Goal: Task Accomplishment & Management: Complete application form

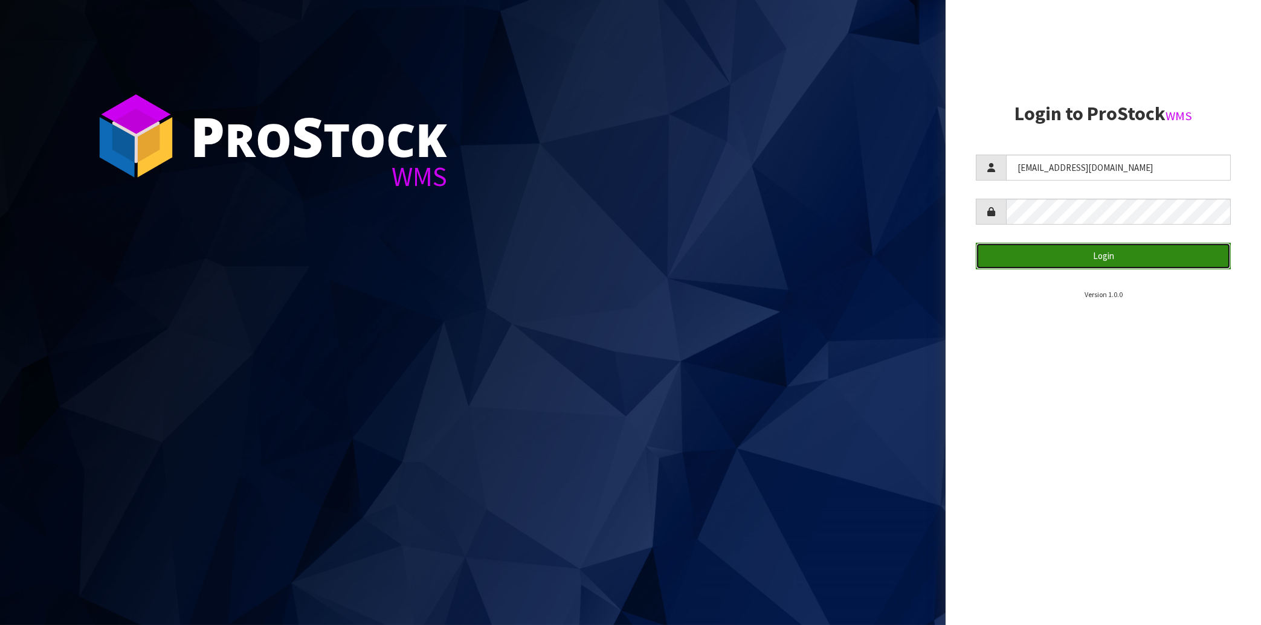
click at [1066, 261] on button "Login" at bounding box center [1103, 256] width 255 height 26
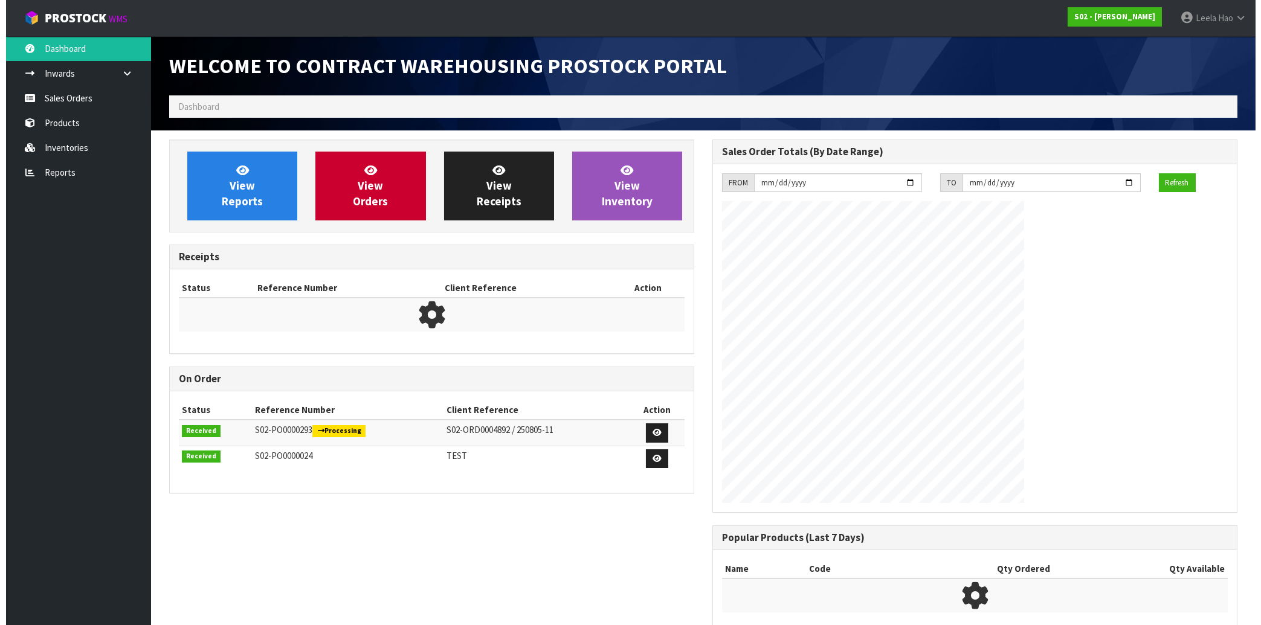
scroll to position [651, 542]
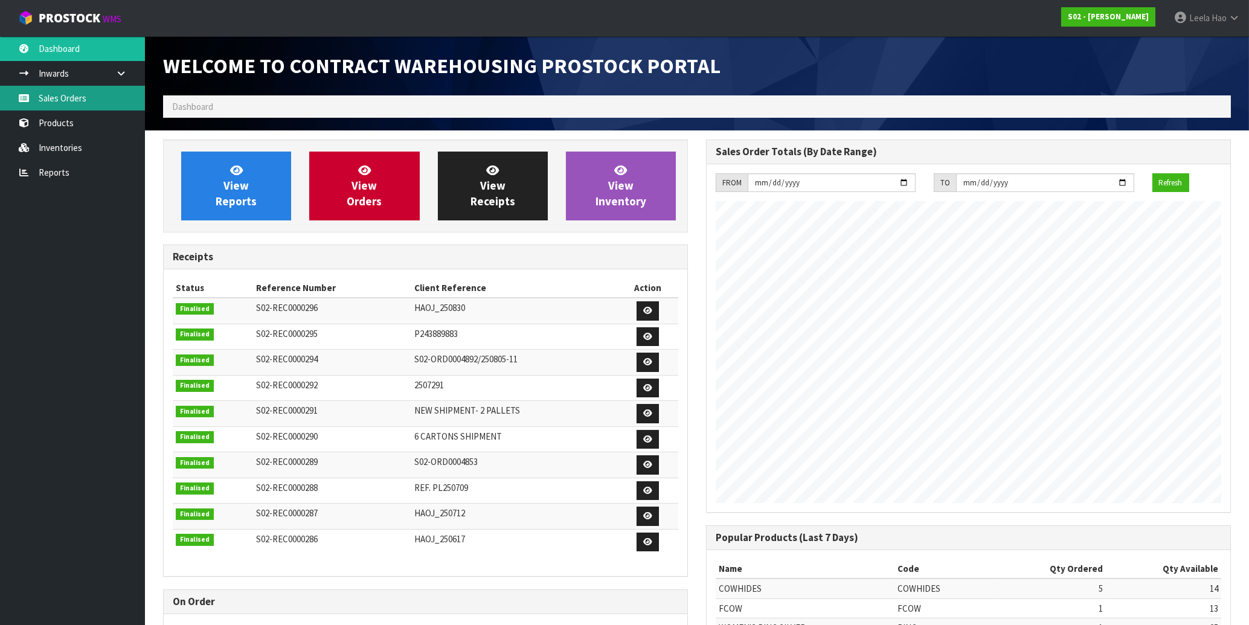
click at [91, 97] on link "Sales Orders" at bounding box center [72, 98] width 145 height 25
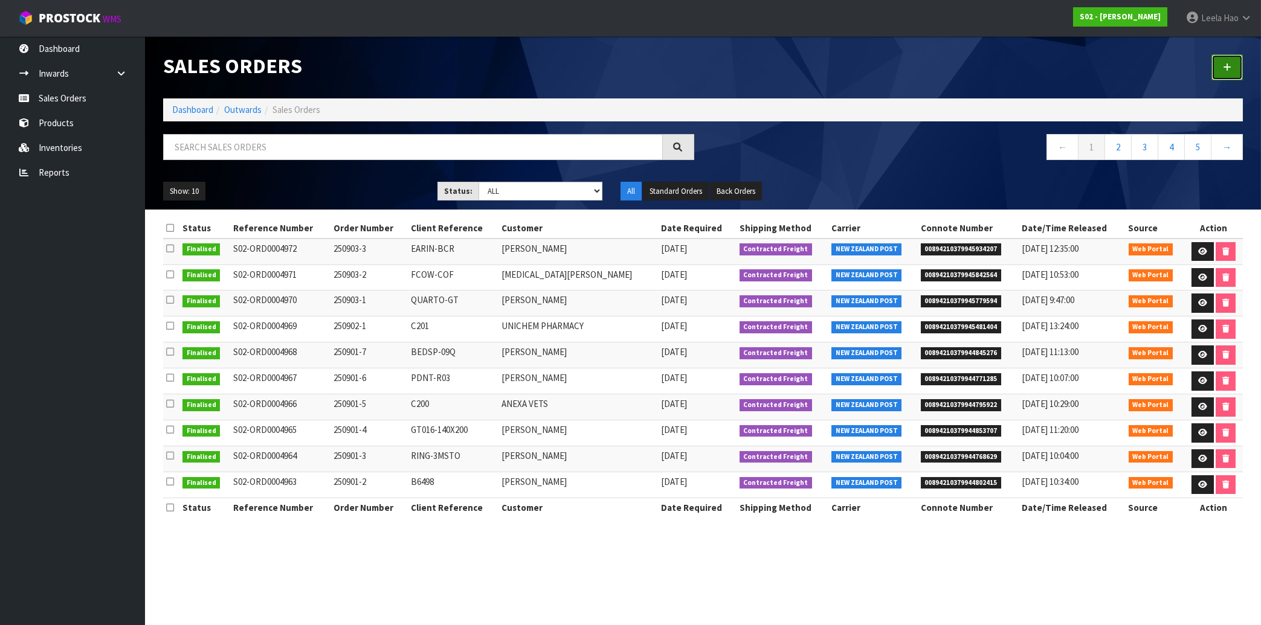
click at [1221, 72] on link at bounding box center [1226, 67] width 31 height 26
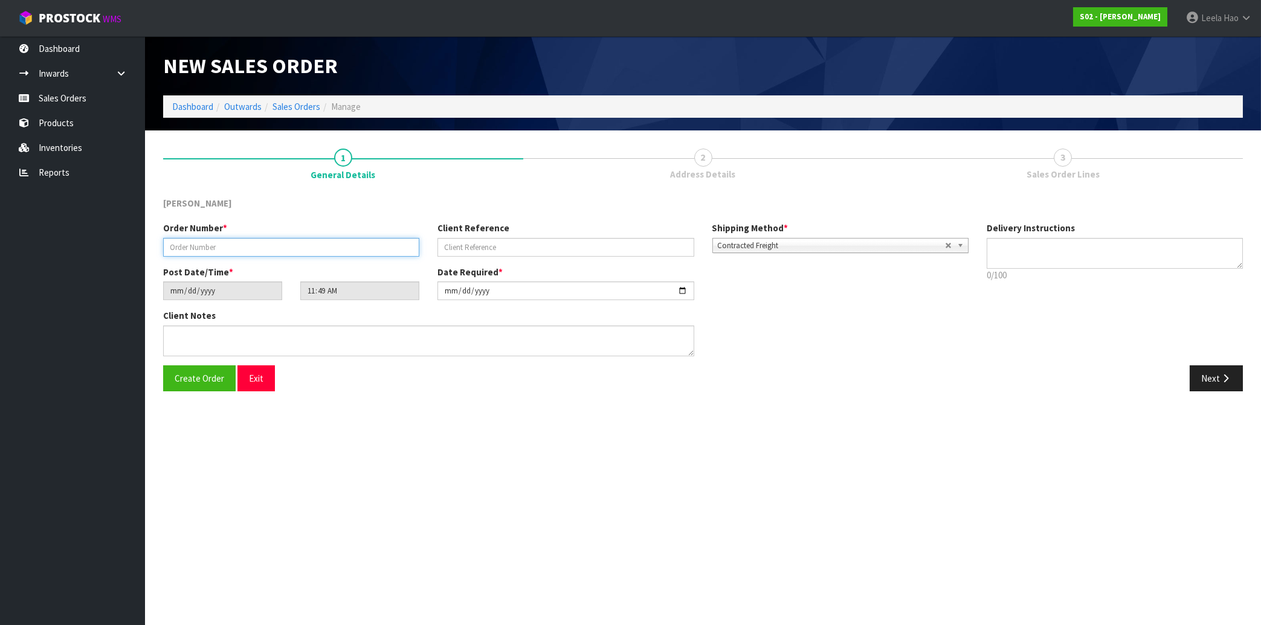
click at [350, 244] on input "text" at bounding box center [291, 247] width 256 height 19
type input "250905-1"
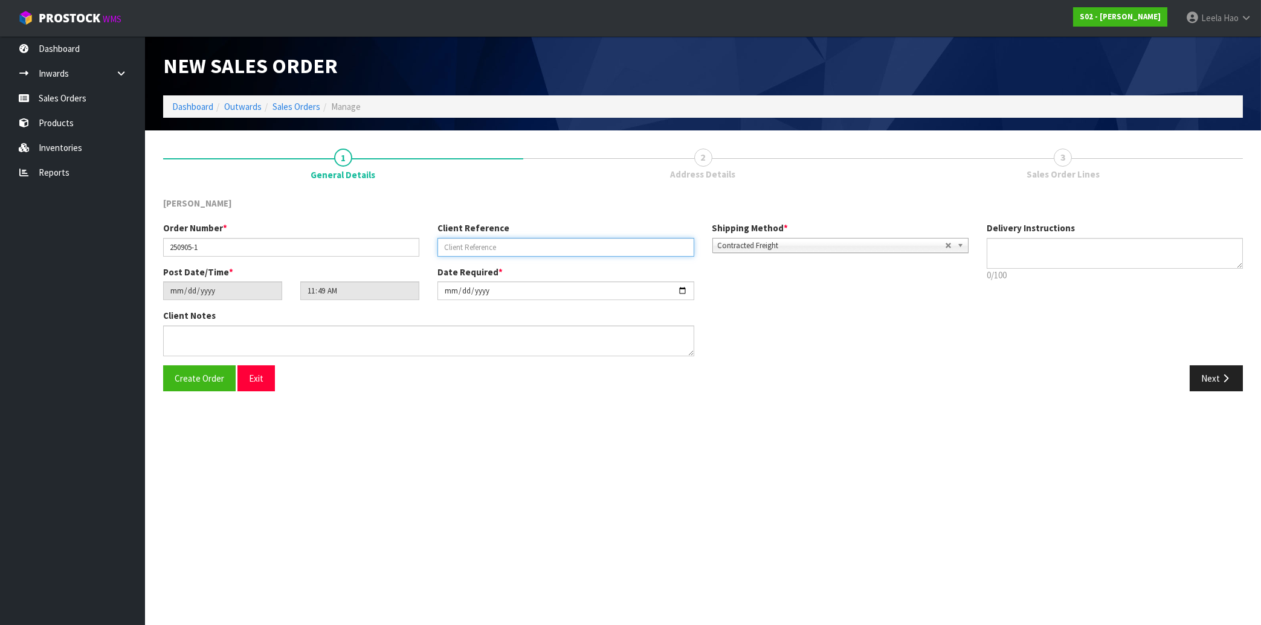
click at [521, 249] on input "text" at bounding box center [565, 247] width 256 height 19
type input "RING-CUST"
click at [1228, 371] on button "Next" at bounding box center [1215, 378] width 53 height 26
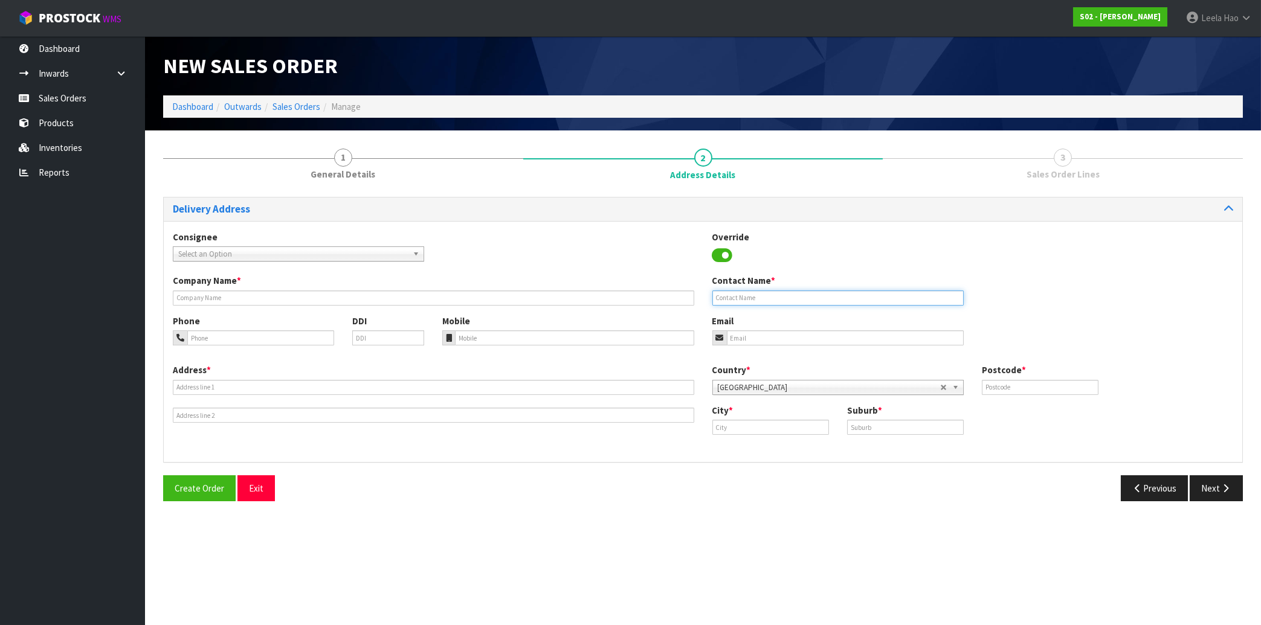
click at [784, 296] on input "text" at bounding box center [837, 298] width 251 height 15
paste input "[PERSON_NAME]"
type input "[PERSON_NAME]"
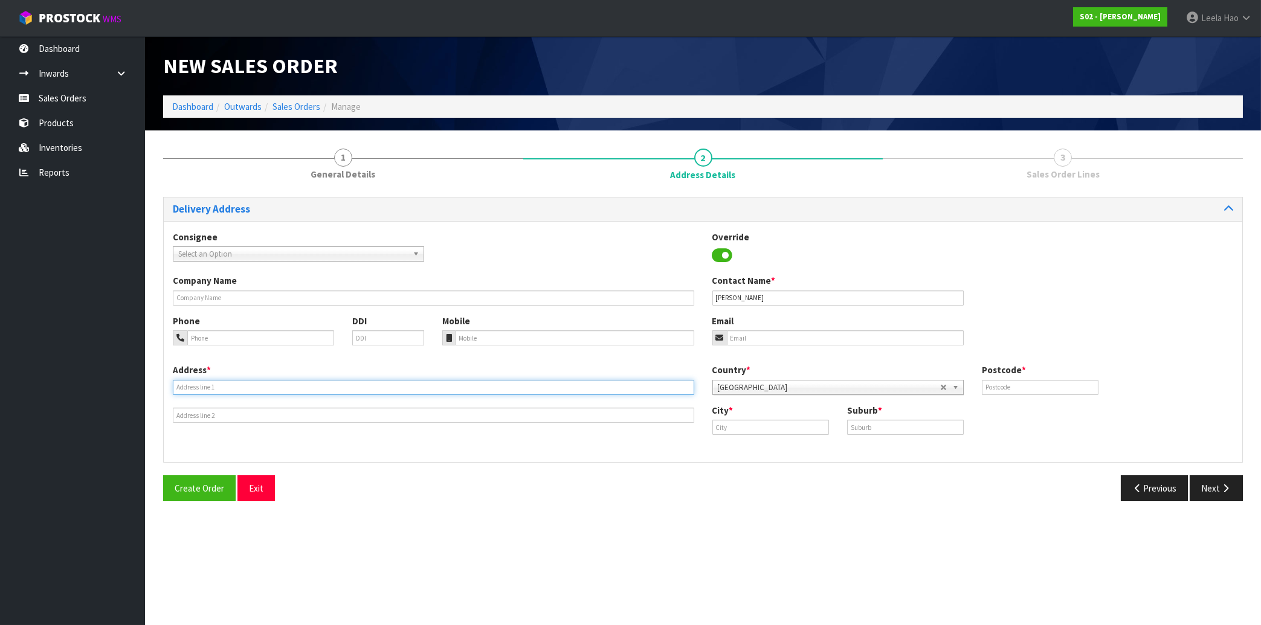
click at [341, 382] on input "text" at bounding box center [433, 387] width 521 height 15
paste input "[STREET_ADDRESS]"
type input "[STREET_ADDRESS]"
click at [907, 423] on input "text" at bounding box center [905, 427] width 117 height 15
paste input "MOSGIEL"
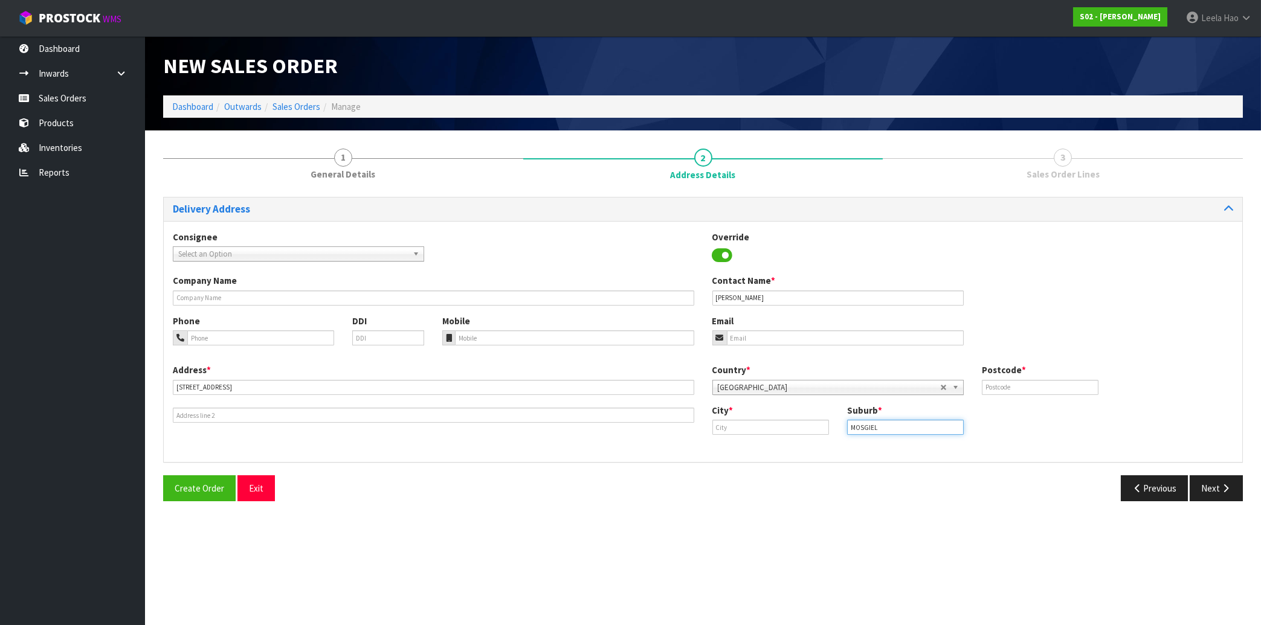
type input "MOSGIEL"
click at [803, 430] on input "text" at bounding box center [770, 427] width 117 height 15
paste input "Mosgiel"
type input "Mosgiel"
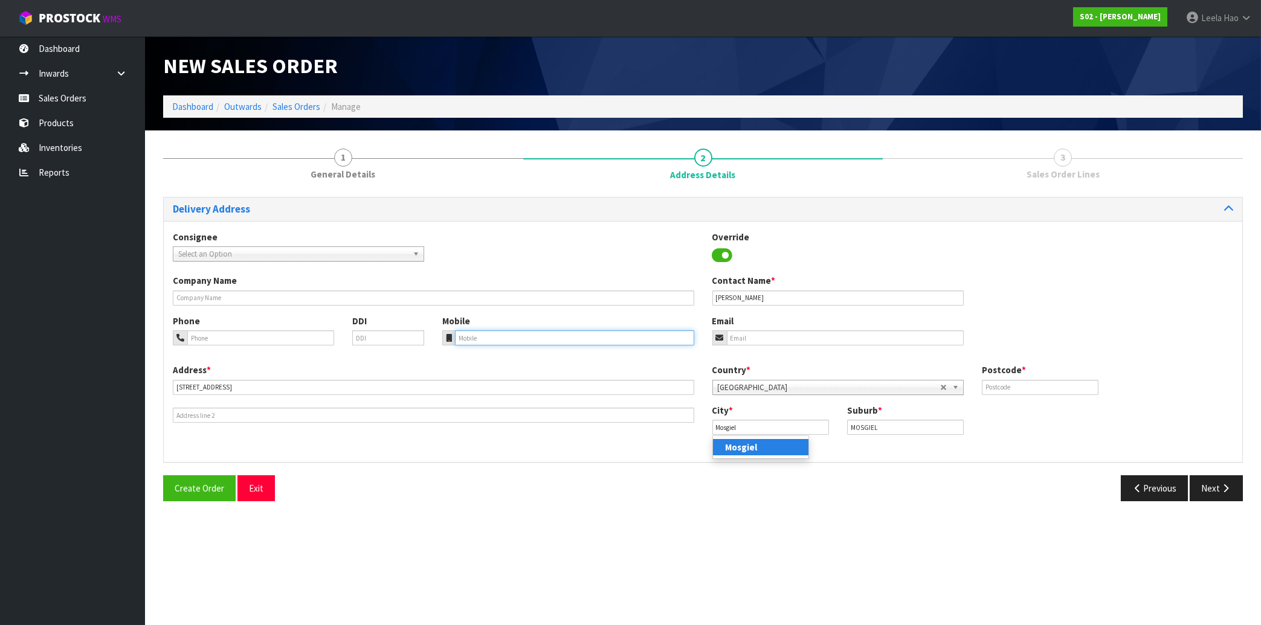
click at [569, 340] on input "tel" at bounding box center [574, 337] width 239 height 15
paste input "(027) 6677533"
type input "(027) 6677533"
click at [996, 387] on input "text" at bounding box center [1040, 387] width 117 height 15
type input "9024"
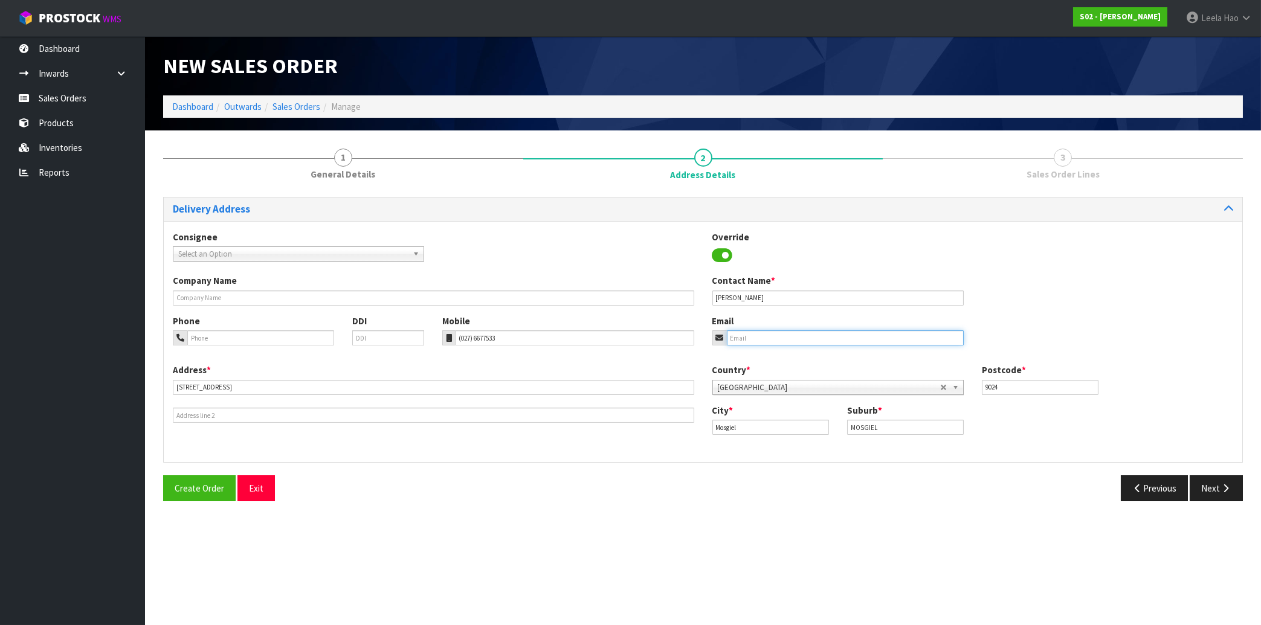
click at [778, 336] on input "email" at bounding box center [845, 337] width 237 height 15
paste input "[EMAIL_ADDRESS][DOMAIN_NAME]"
type input "[EMAIL_ADDRESS][DOMAIN_NAME]"
click at [1223, 488] on icon "button" at bounding box center [1225, 488] width 11 height 9
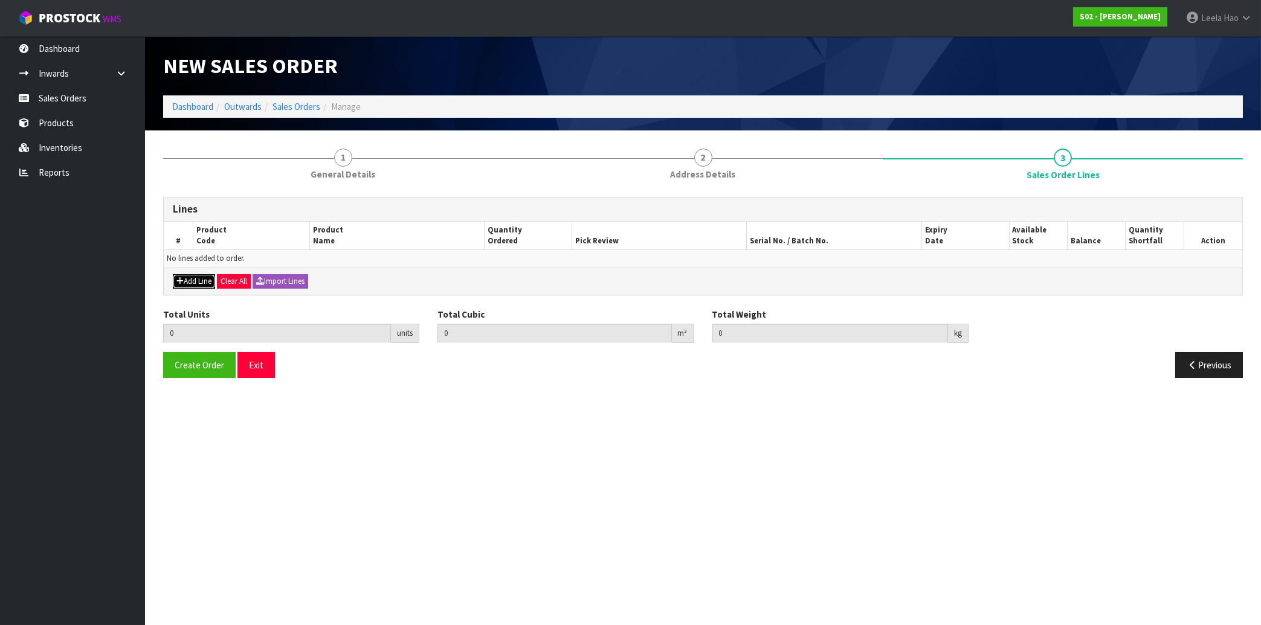
click at [191, 282] on button "Add Line" at bounding box center [194, 281] width 42 height 14
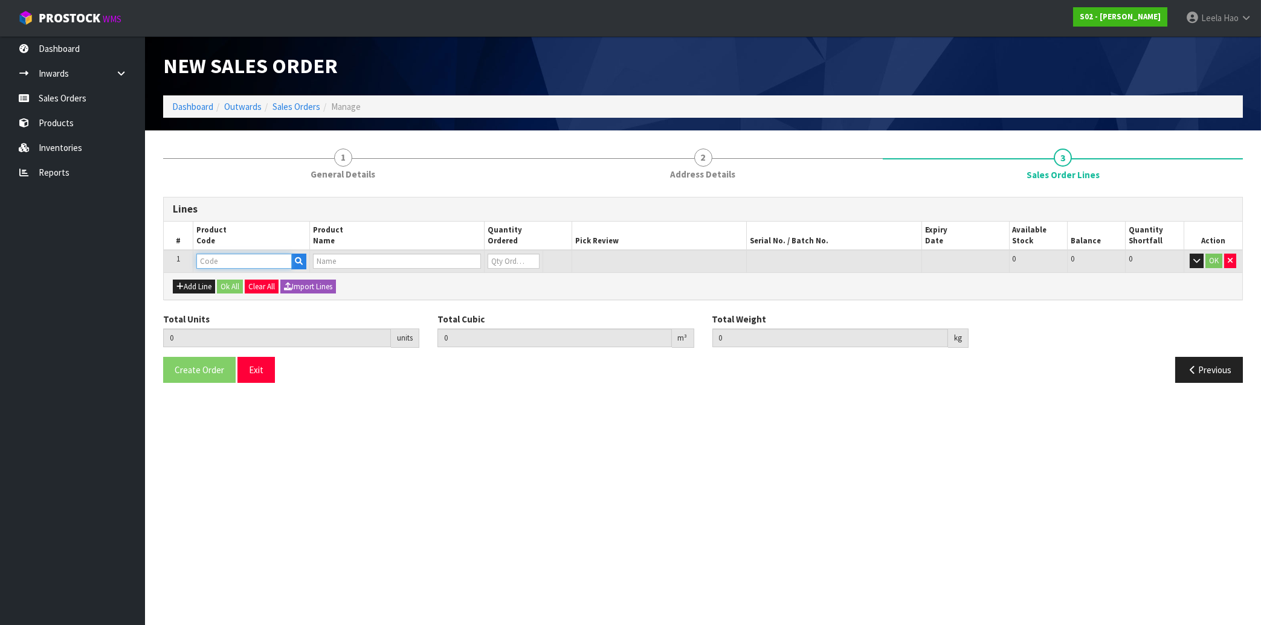
click at [246, 259] on input "text" at bounding box center [243, 261] width 95 height 15
type input "RING"
type input "0.000000"
type input "0.000"
type input "WOMEN'S RING SILVER"
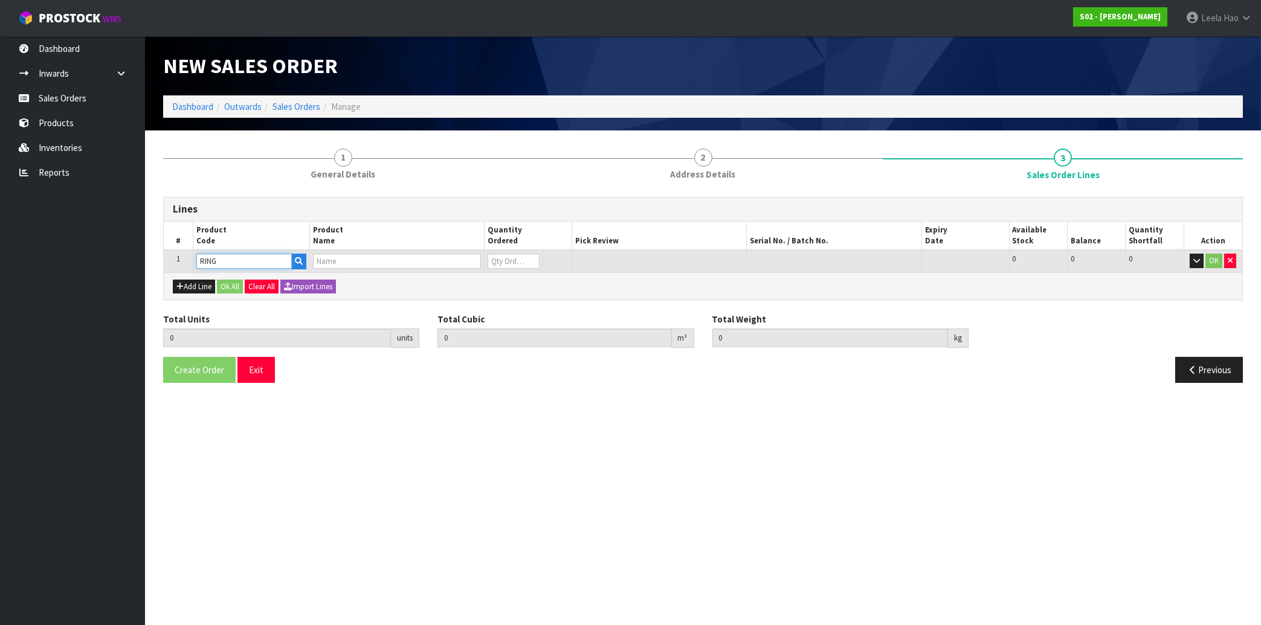
type input "0"
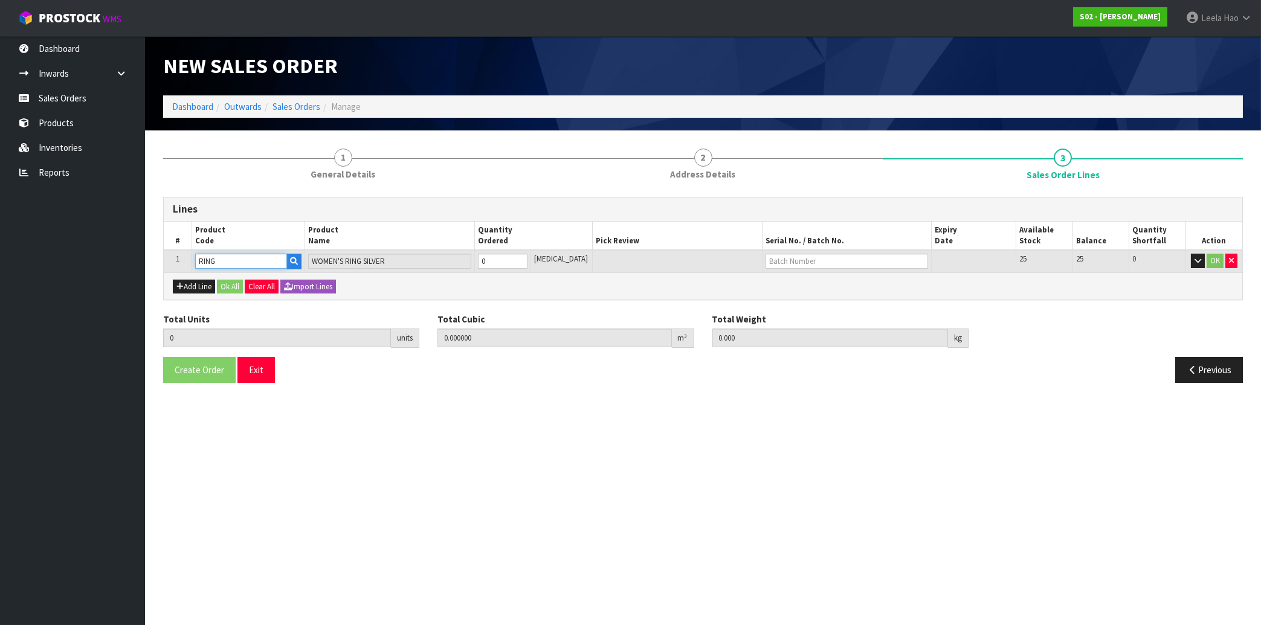
type input "1"
type input "0.00042"
type input "0.1"
type input "1"
click at [527, 260] on input "1" at bounding box center [503, 261] width 50 height 15
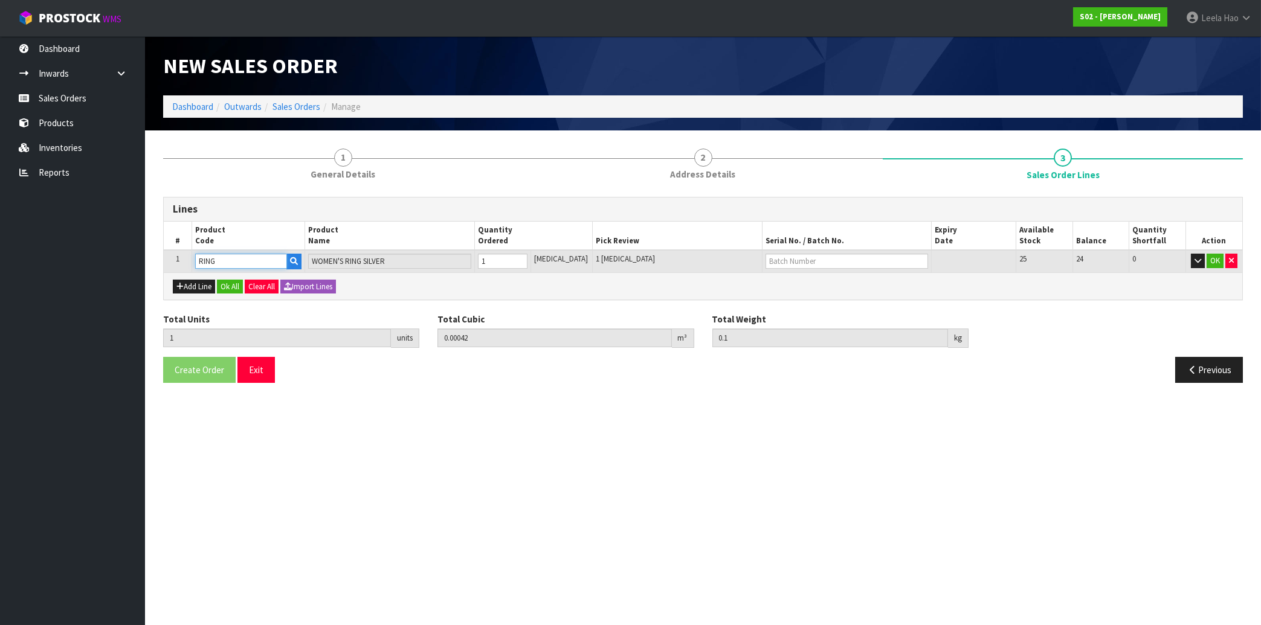
type input "RING"
click at [778, 260] on input "text" at bounding box center [846, 261] width 163 height 15
type input "CU"
click at [797, 299] on link "CU ST" at bounding box center [797, 297] width 95 height 16
type input "CUST"
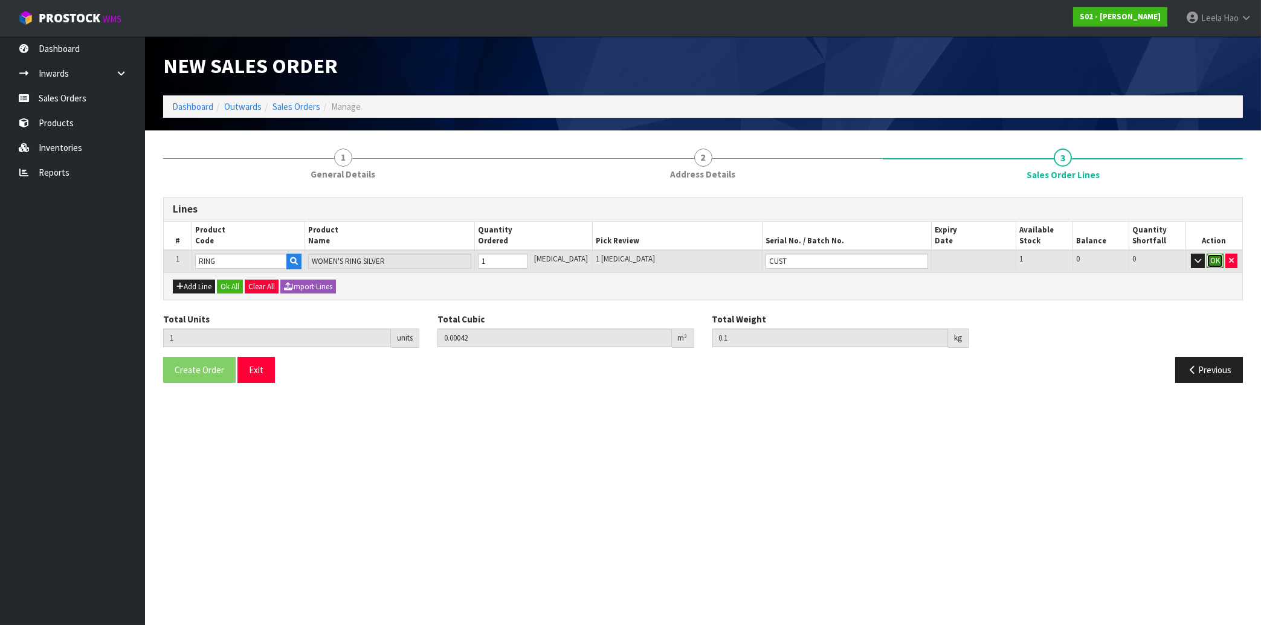
click at [1208, 262] on button "OK" at bounding box center [1214, 261] width 17 height 14
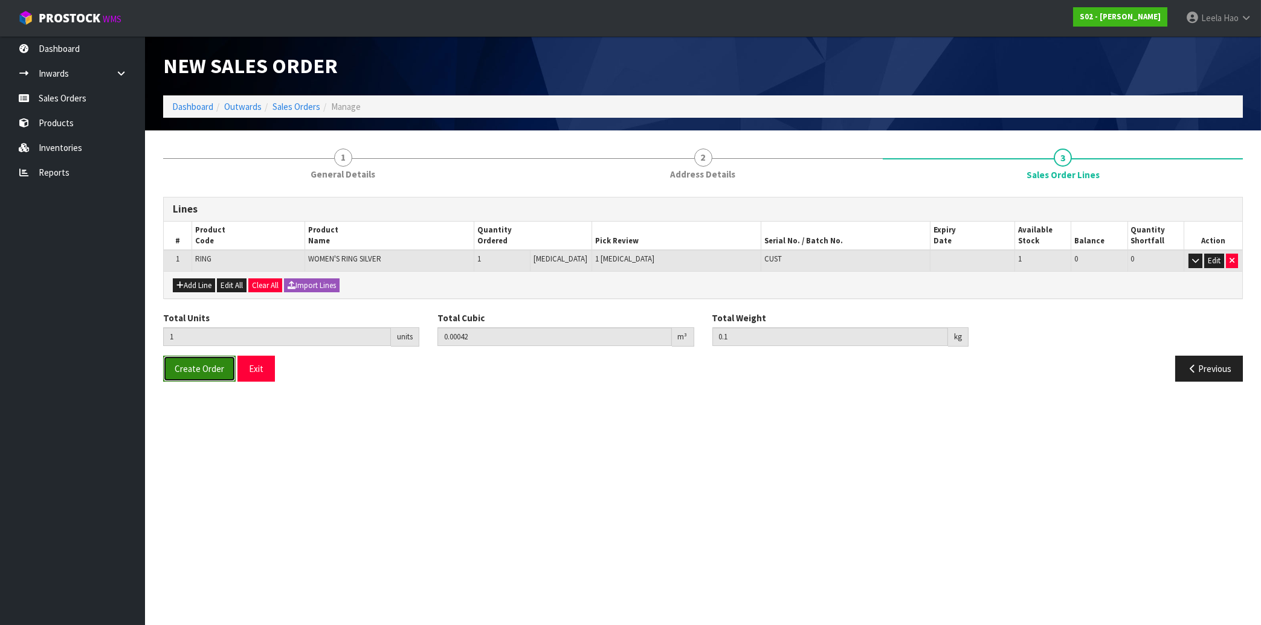
click at [195, 369] on span "Create Order" at bounding box center [200, 368] width 50 height 11
